Goal: Information Seeking & Learning: Find specific fact

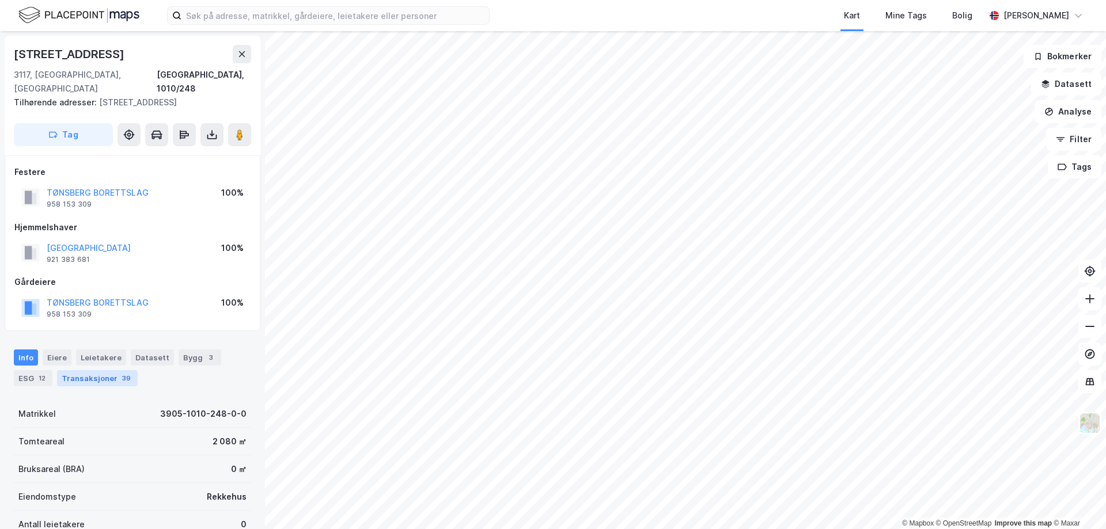
click at [101, 370] on div "Transaksjoner 39" at bounding box center [97, 378] width 81 height 16
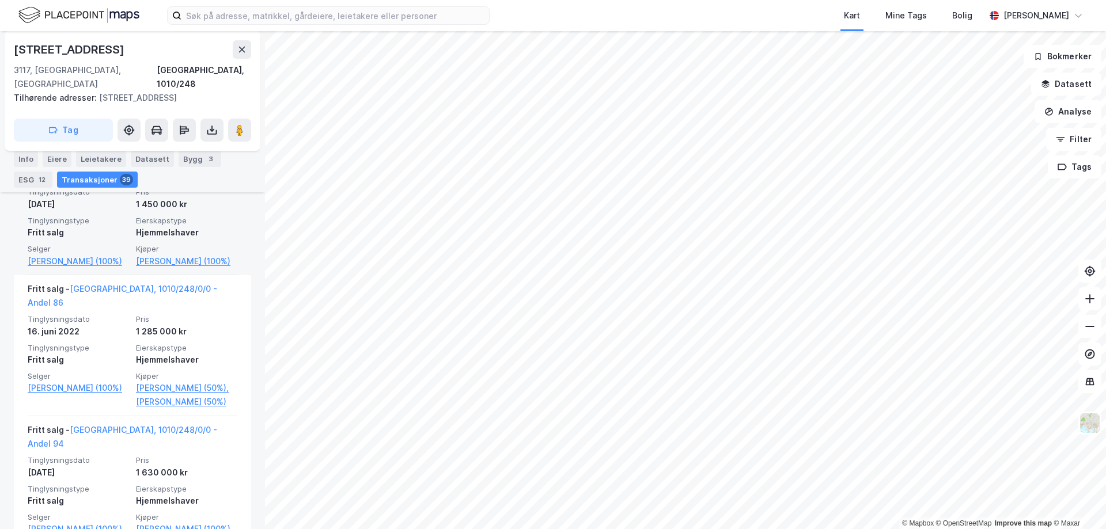
scroll to position [822, 0]
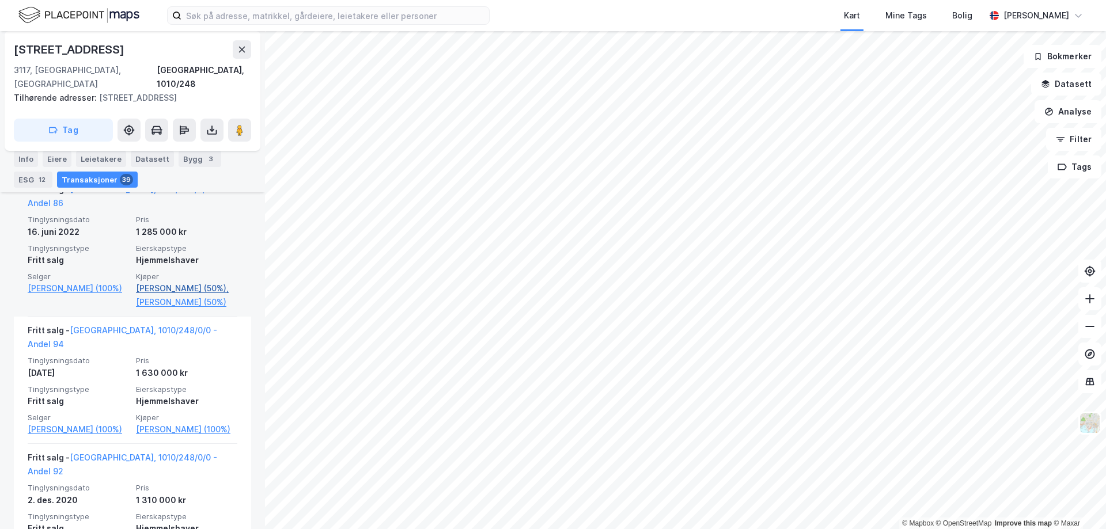
drag, startPoint x: 232, startPoint y: 278, endPoint x: 131, endPoint y: 270, distance: 101.1
click at [131, 270] on div "Fritt salg - [GEOGRAPHIC_DATA], 1010/248/0/0 - Andel 86 Tinglysningsdato [DATE]…" at bounding box center [132, 246] width 237 height 141
copy link "[PERSON_NAME]"
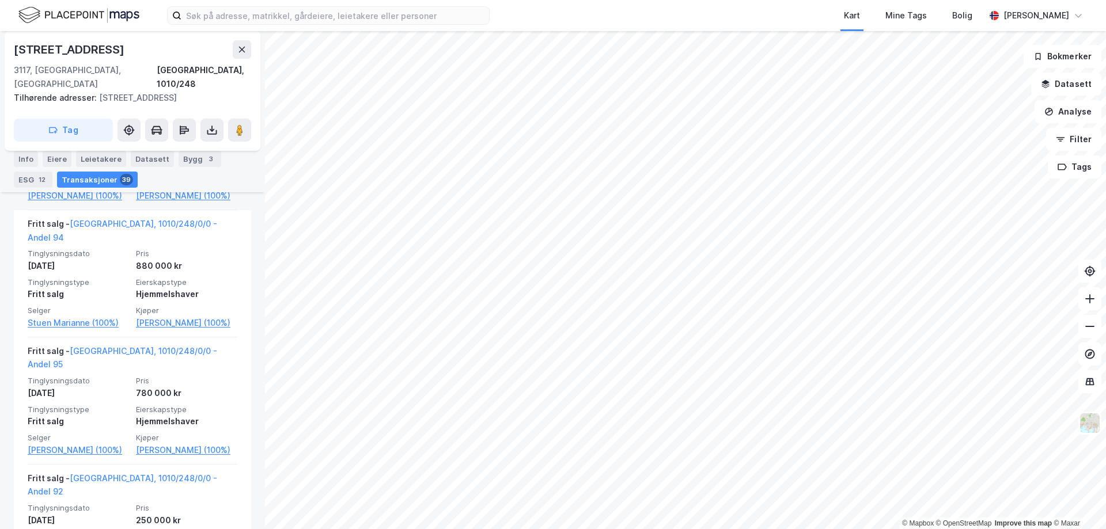
scroll to position [2435, 0]
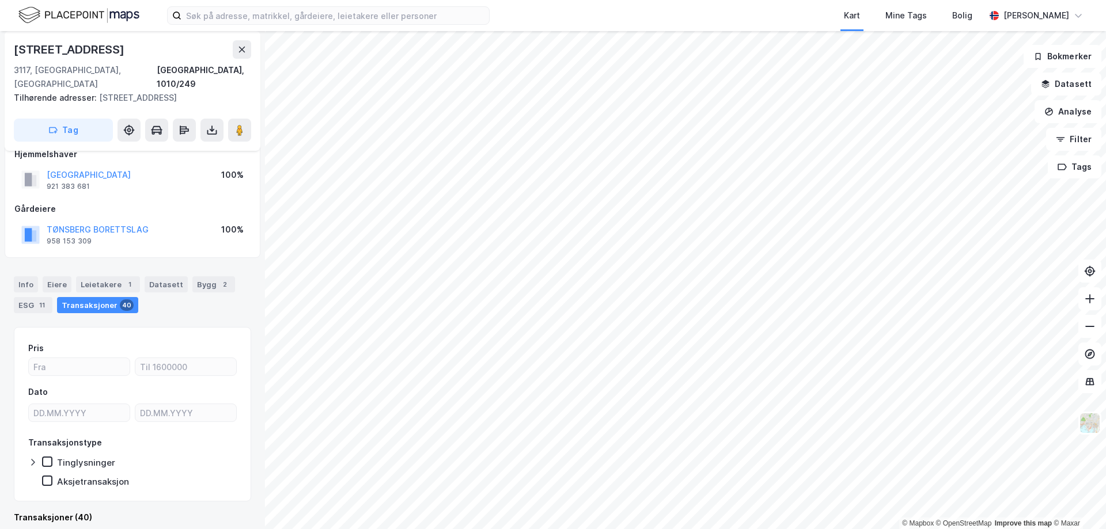
scroll to position [361, 0]
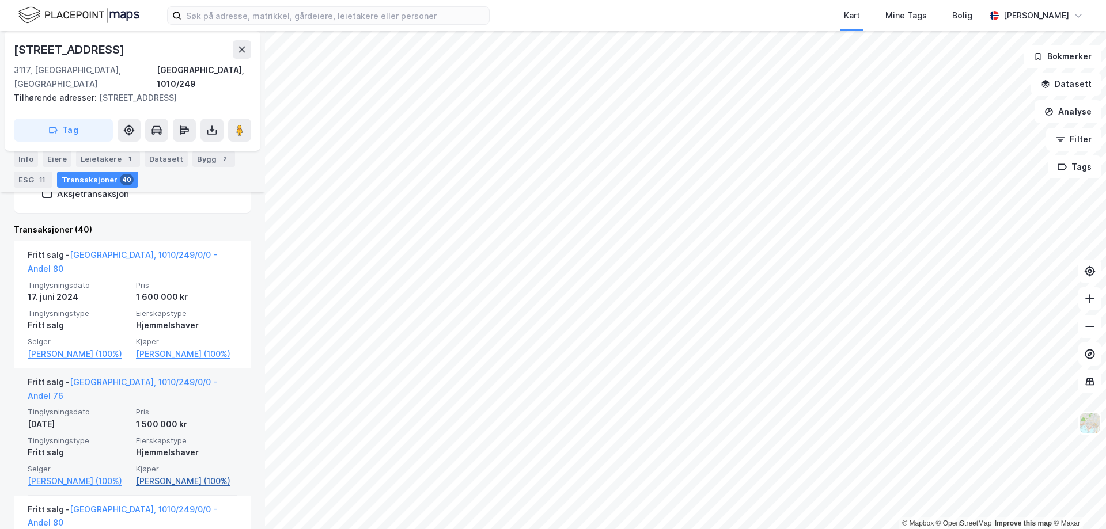
click at [209, 475] on link "[PERSON_NAME] (100%)" at bounding box center [186, 482] width 101 height 14
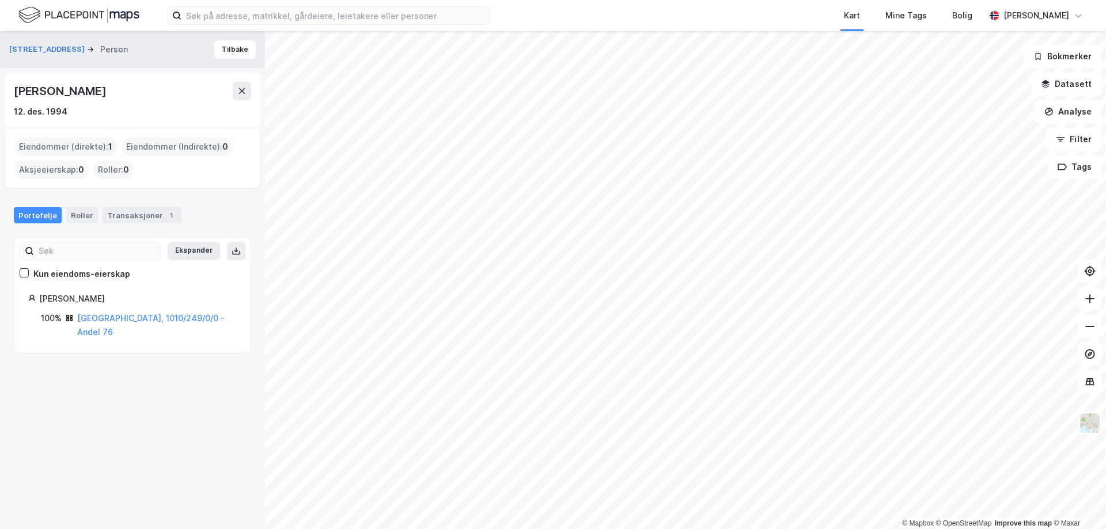
drag, startPoint x: 171, startPoint y: 91, endPoint x: 15, endPoint y: 96, distance: 156.2
click at [15, 96] on div "[PERSON_NAME]" at bounding box center [132, 91] width 237 height 18
copy div "[PERSON_NAME]"
click at [116, 217] on div "Transaksjoner 1" at bounding box center [142, 215] width 79 height 16
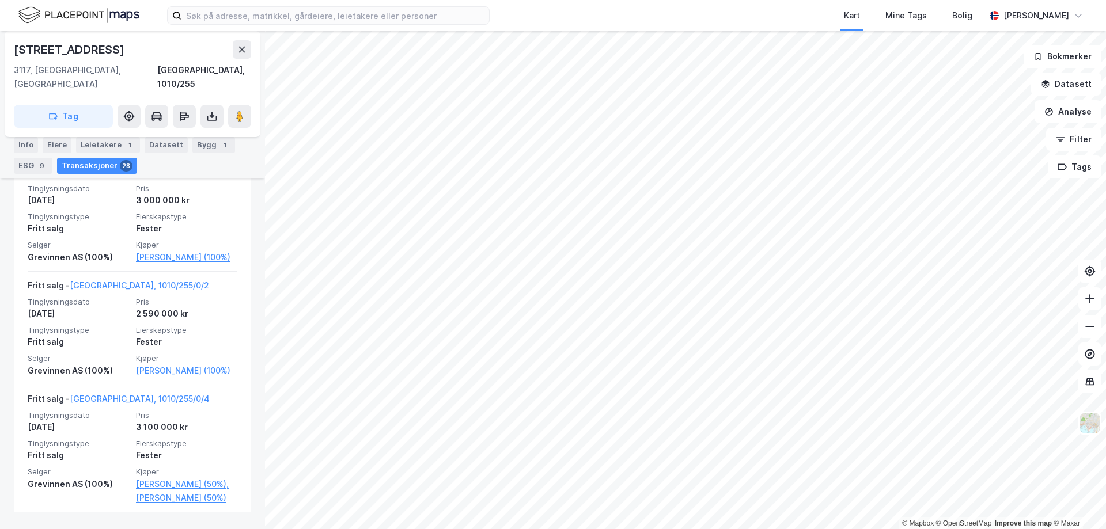
scroll to position [3295, 0]
